Goal: Transaction & Acquisition: Purchase product/service

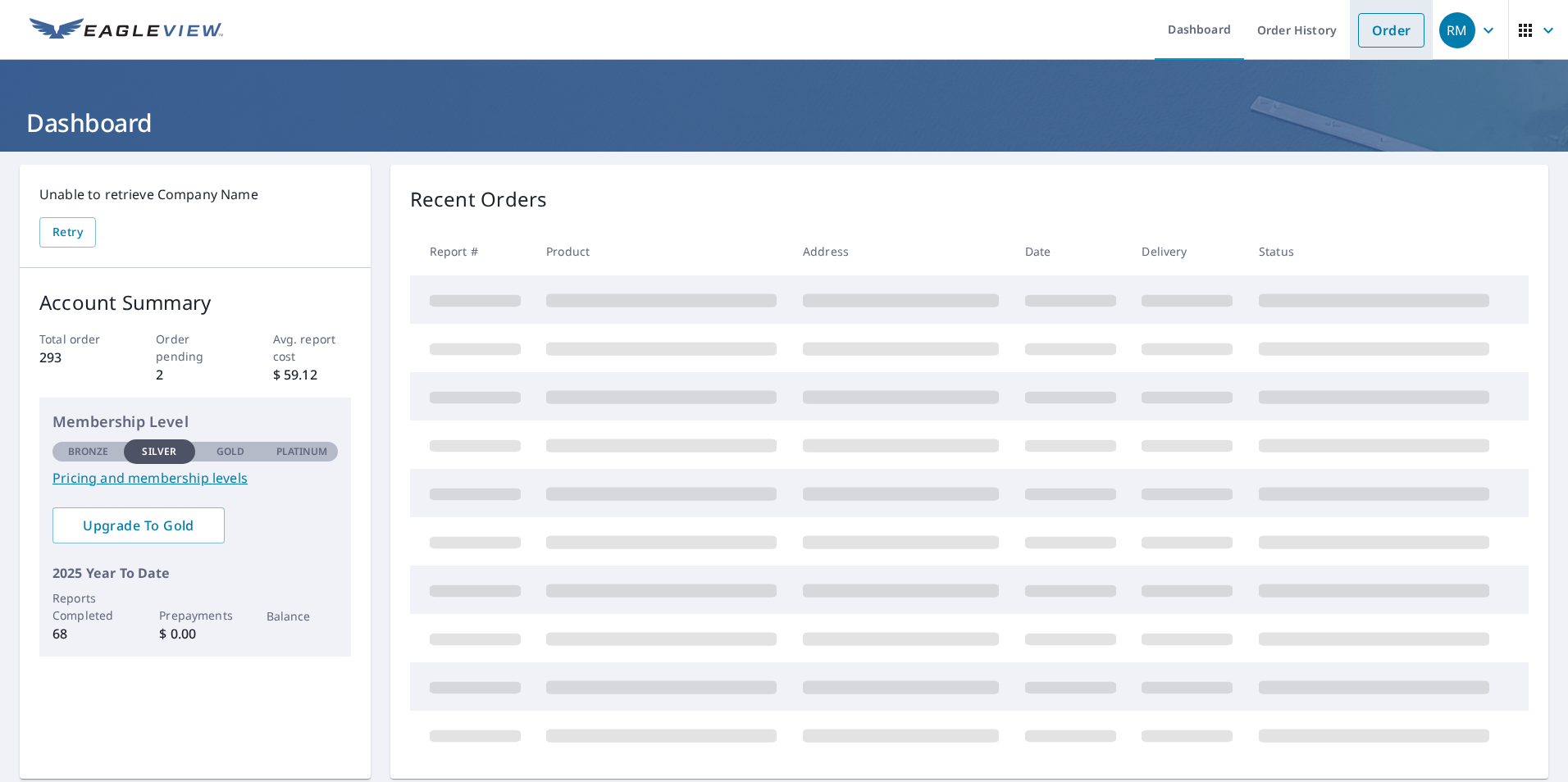
click at [1363, 43] on link "Order" at bounding box center [1391, 30] width 67 height 34
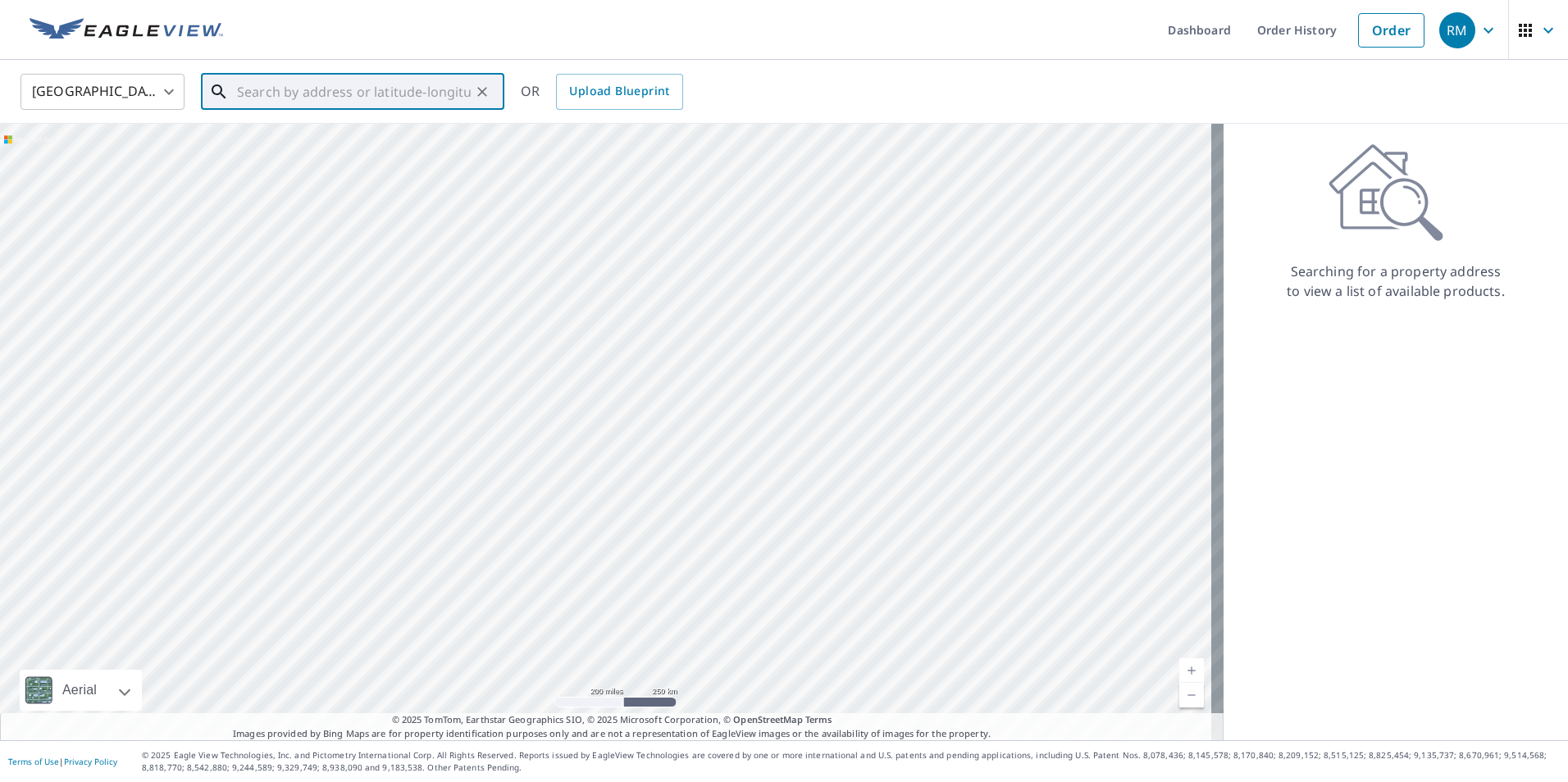
click at [305, 100] on input "text" at bounding box center [353, 92] width 234 height 46
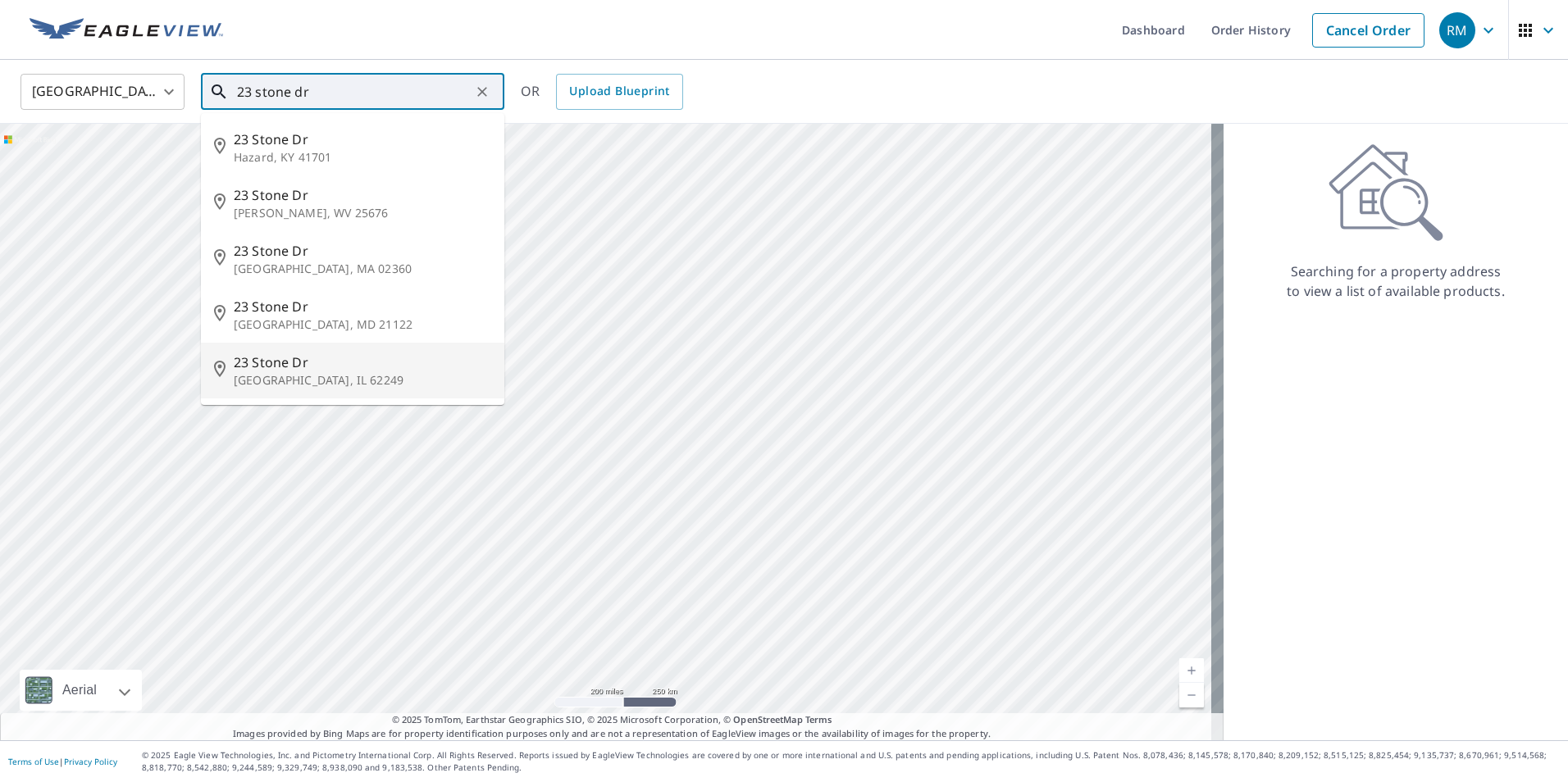
click at [302, 365] on span "23 Stone Dr" at bounding box center [362, 362] width 258 height 20
type input "[STREET_ADDRESS][PERSON_NAME]"
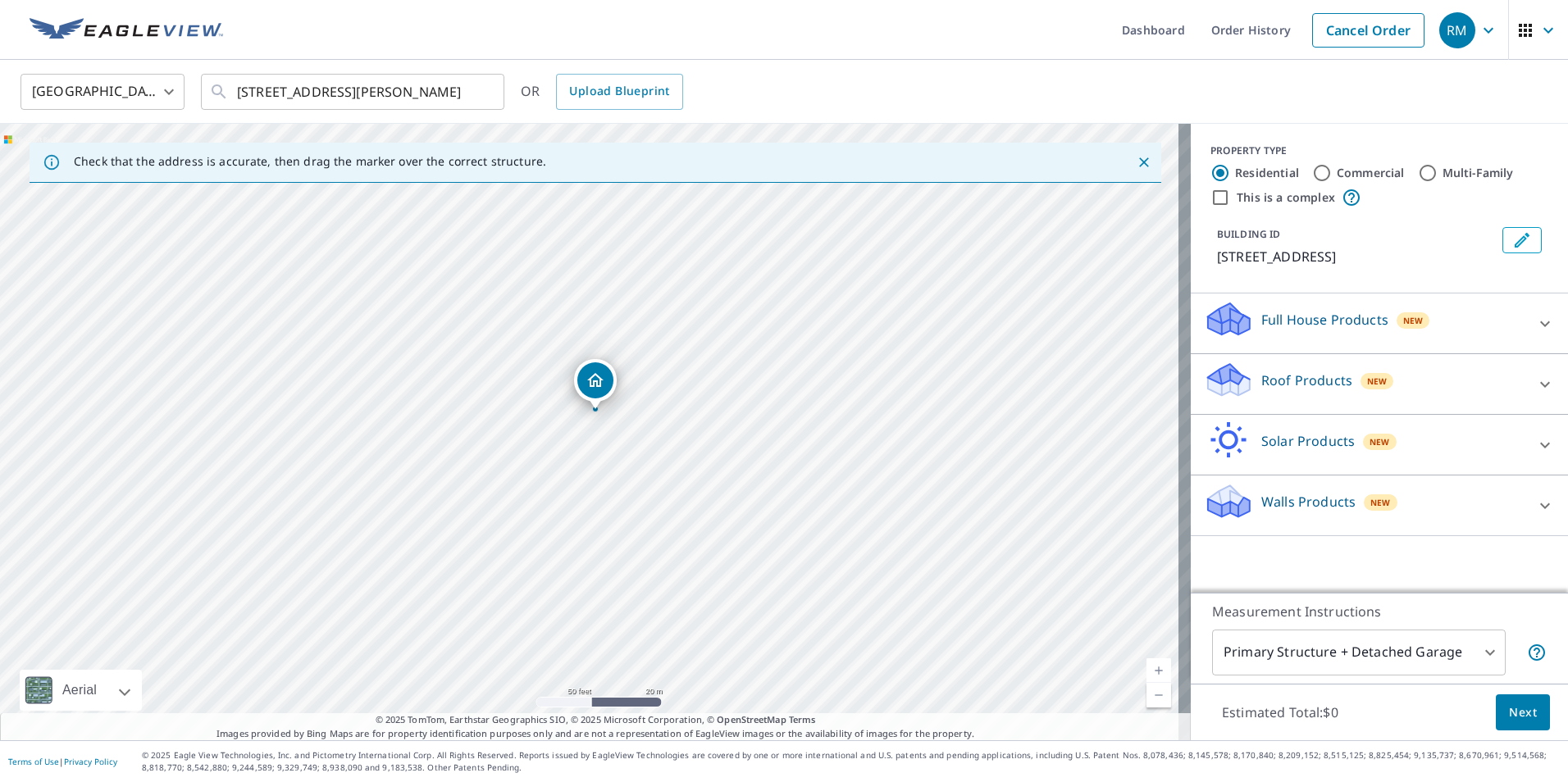
click at [1245, 379] on div "Roof Products New" at bounding box center [1364, 384] width 322 height 47
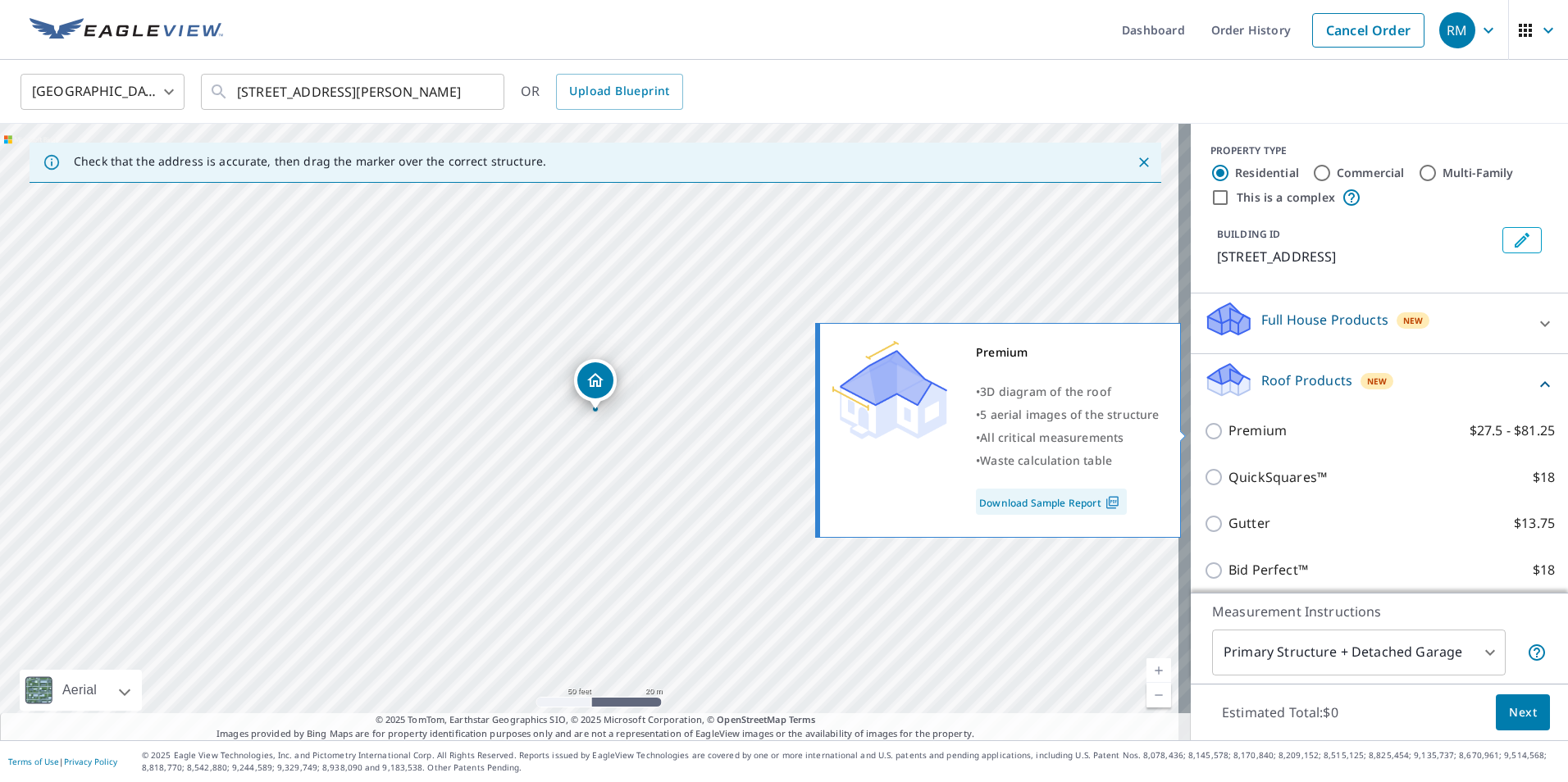
click at [1207, 433] on input "Premium $27.5 - $81.25" at bounding box center [1215, 430] width 25 height 20
checkbox input "true"
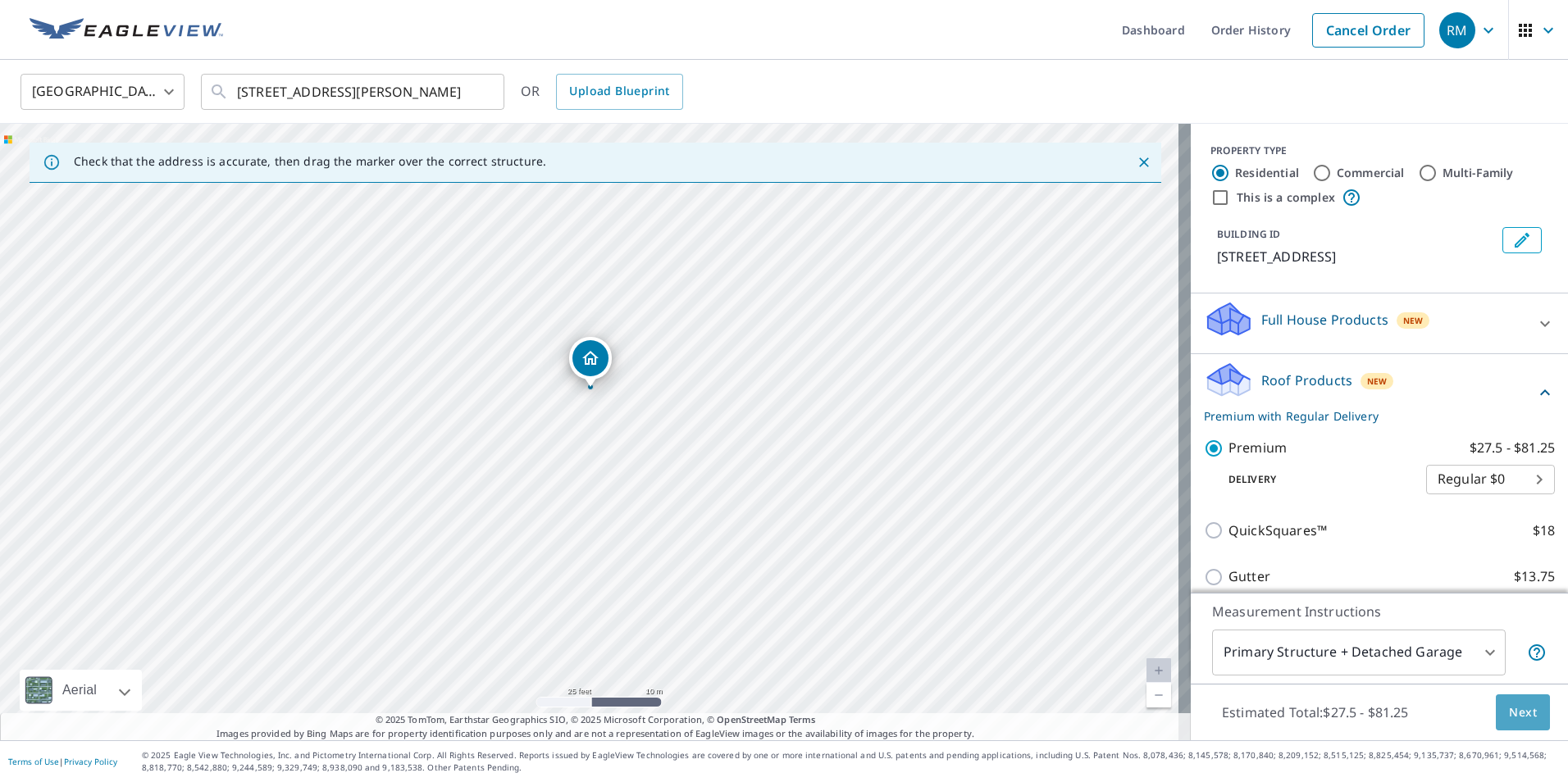
click at [1510, 699] on button "Next" at bounding box center [1522, 712] width 54 height 37
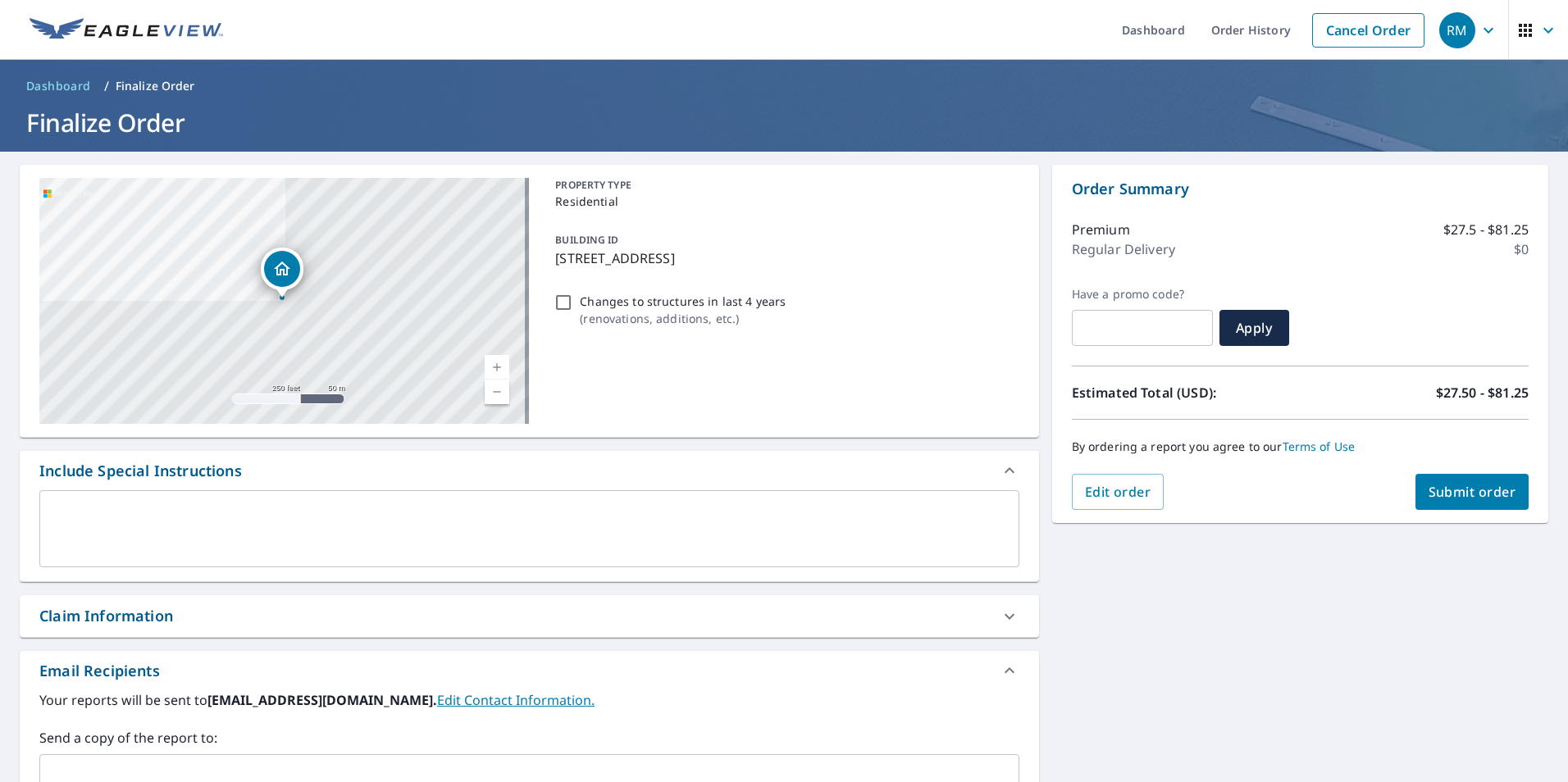
click at [1482, 501] on button "Submit order" at bounding box center [1472, 492] width 114 height 36
